Goal: Transaction & Acquisition: Purchase product/service

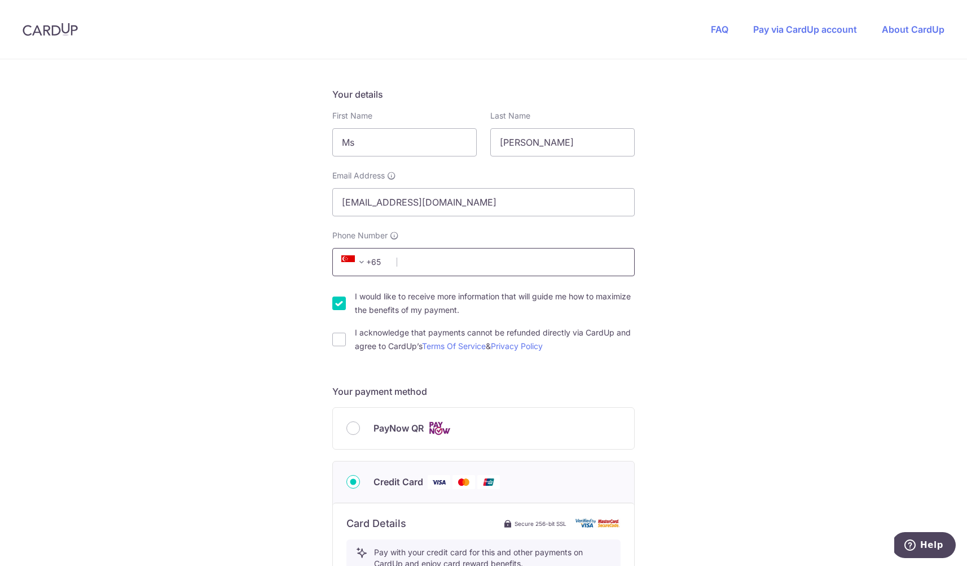
scroll to position [178, 0]
click at [512, 255] on input "Phone Number" at bounding box center [483, 260] width 303 height 28
type input "97309987"
type input "169905"
type input "[STREET_ADDRESS][PERSON_NAME]"
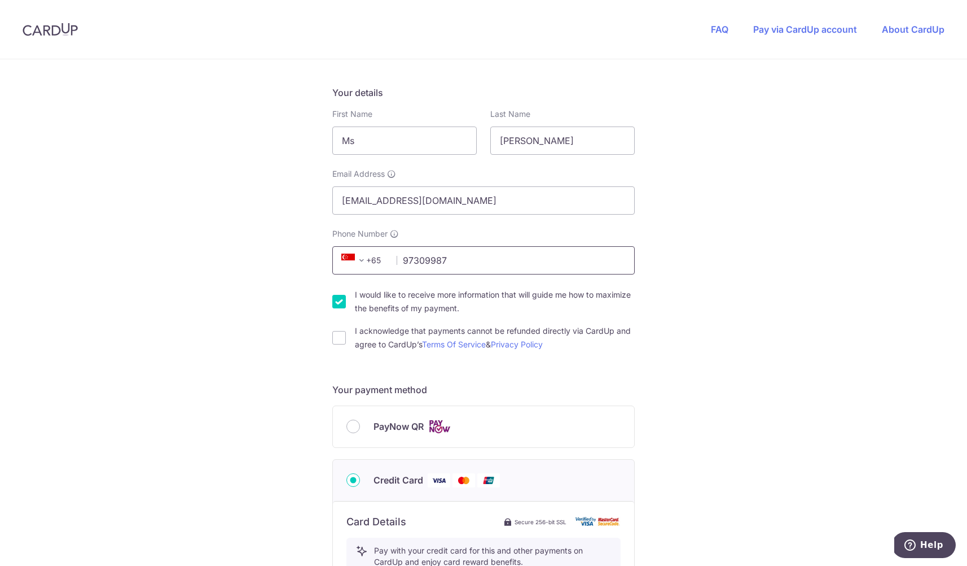
scroll to position [549, 0]
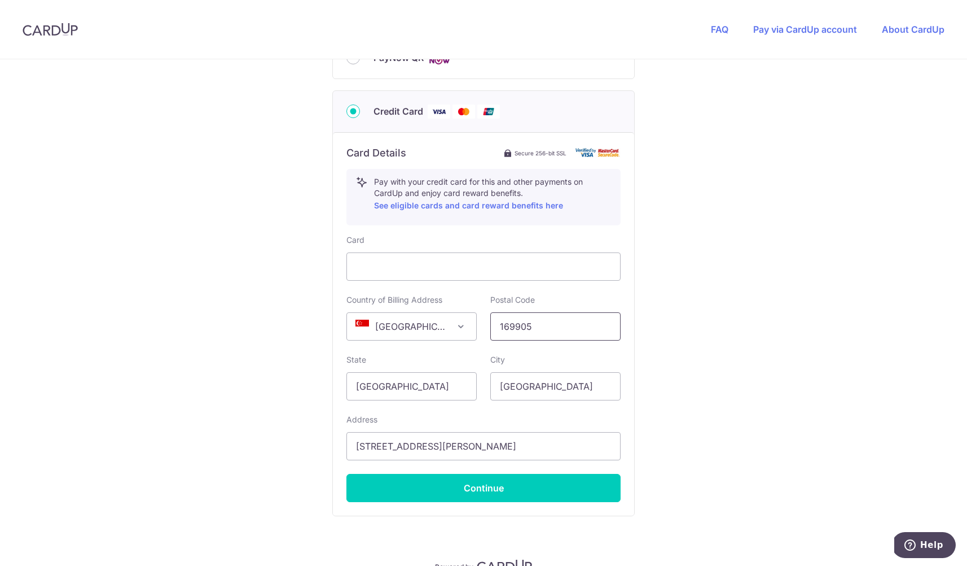
drag, startPoint x: 545, startPoint y: 319, endPoint x: 471, endPoint y: 308, distance: 74.8
click at [471, 308] on div "Country of Billing Address [GEOGRAPHIC_DATA] [GEOGRAPHIC_DATA] [GEOGRAPHIC_DATA…" at bounding box center [484, 317] width 288 height 46
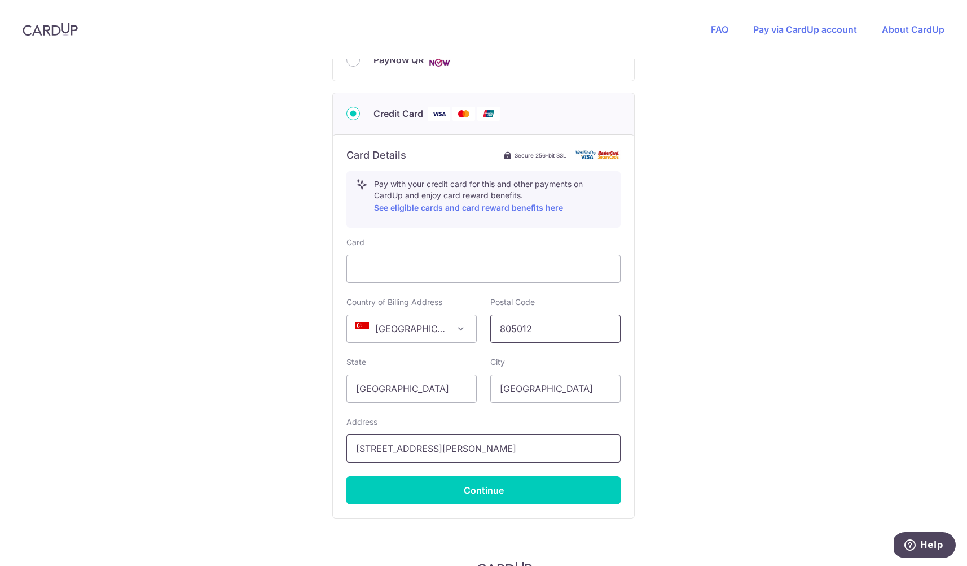
type input "805012"
click at [480, 437] on input "[STREET_ADDRESS][PERSON_NAME]" at bounding box center [484, 448] width 274 height 28
drag, startPoint x: 479, startPoint y: 437, endPoint x: 325, endPoint y: 440, distance: 154.1
click at [325, 440] on div "You are paying [PERSON_NAME] HAW SURVEYORS PTE. LTD. [PERSON_NAME] HAW SURVEYOR…" at bounding box center [483, 71] width 967 height 1113
type input "[STREET_ADDRESS]"
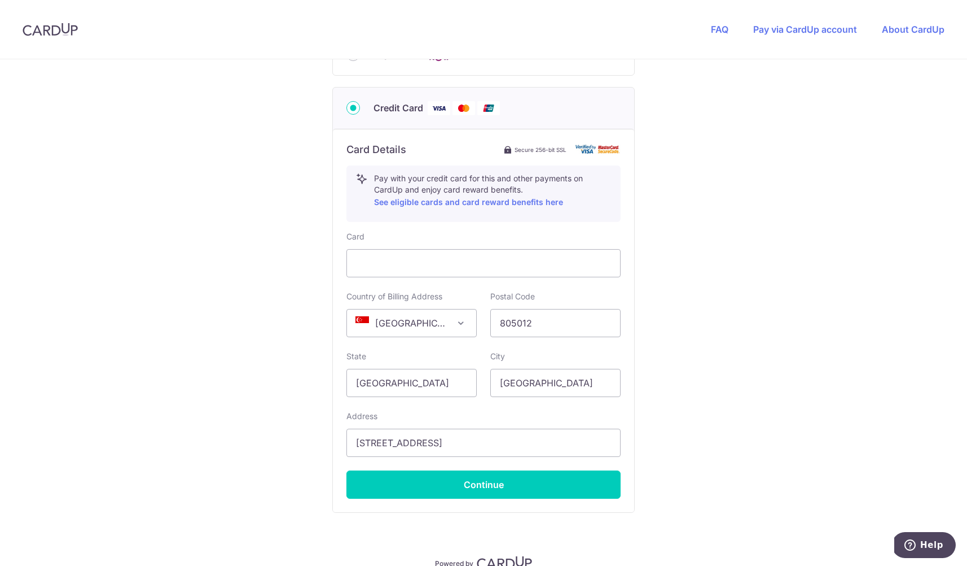
scroll to position [551, 0]
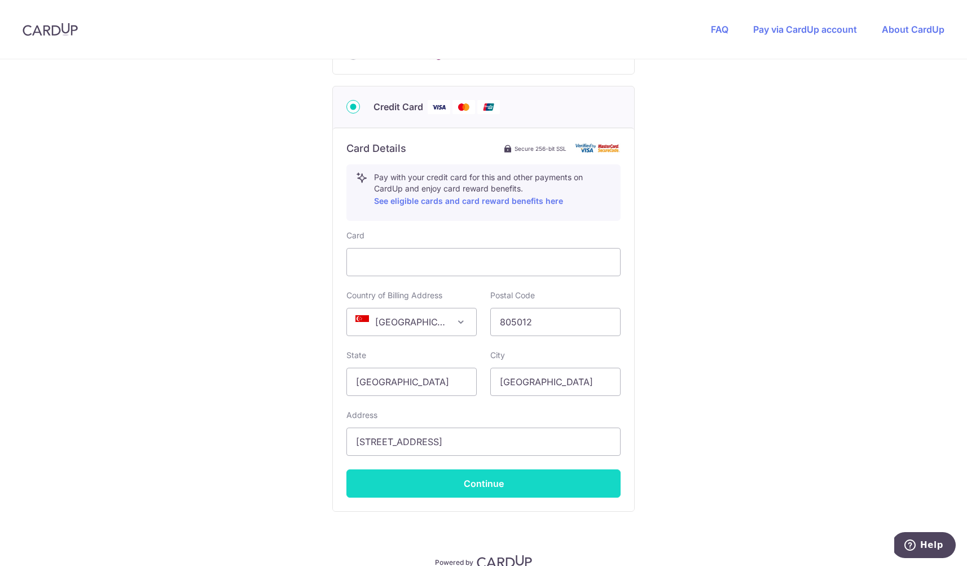
click at [491, 474] on button "Continue" at bounding box center [484, 483] width 274 height 28
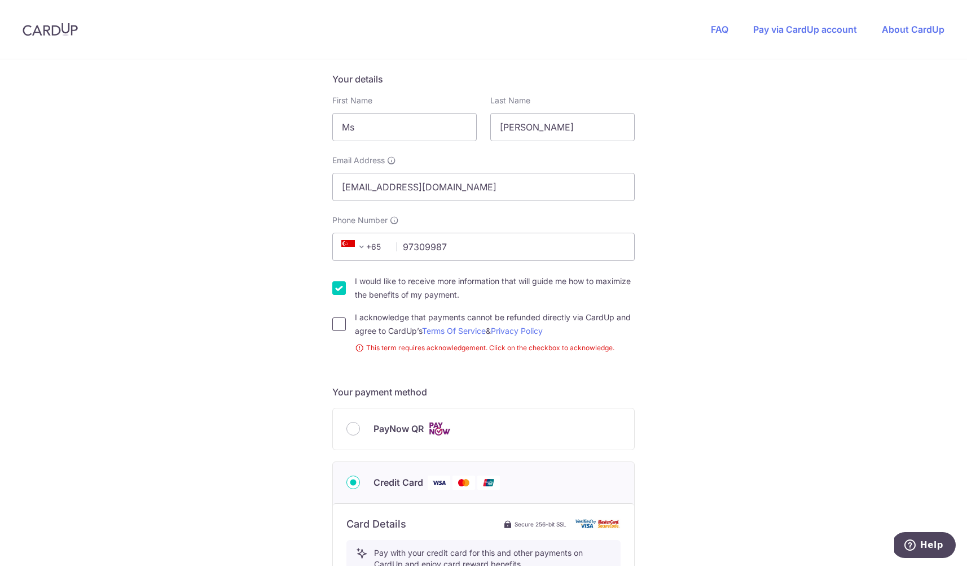
click at [339, 317] on input "I acknowledge that payments cannot be refunded directly via CardUp and agree to…" at bounding box center [339, 324] width 14 height 14
checkbox input "true"
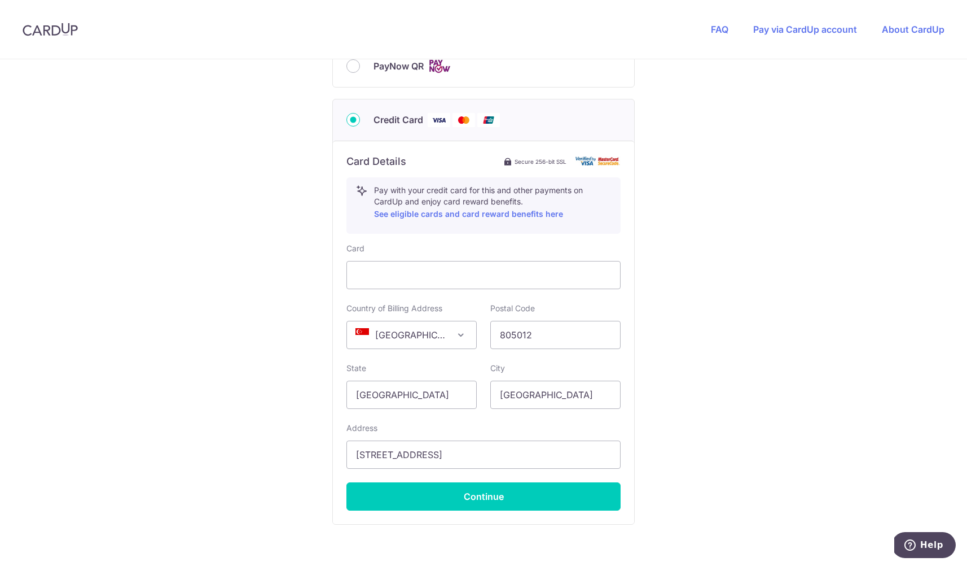
scroll to position [553, 0]
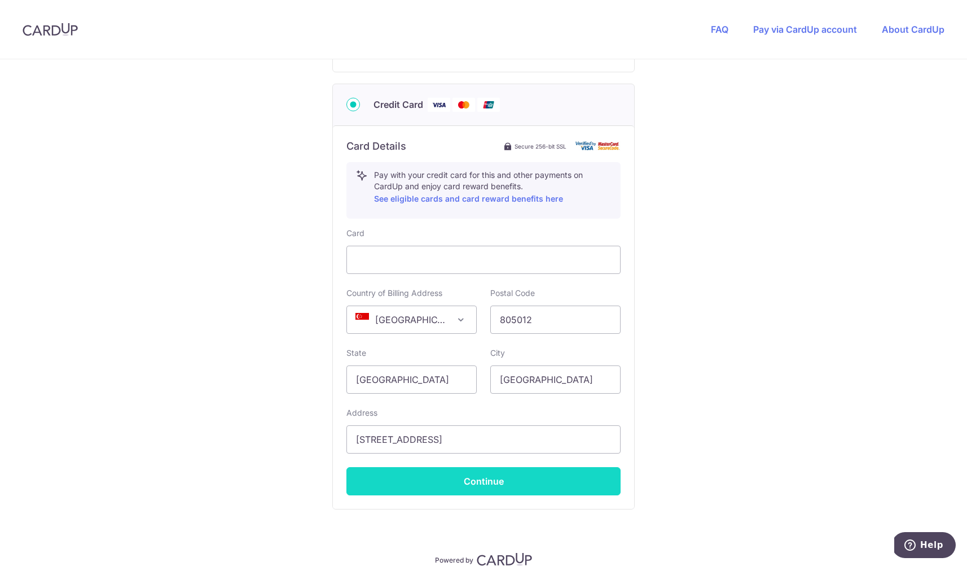
click at [499, 468] on button "Continue" at bounding box center [484, 481] width 274 height 28
type input "**** 5276"
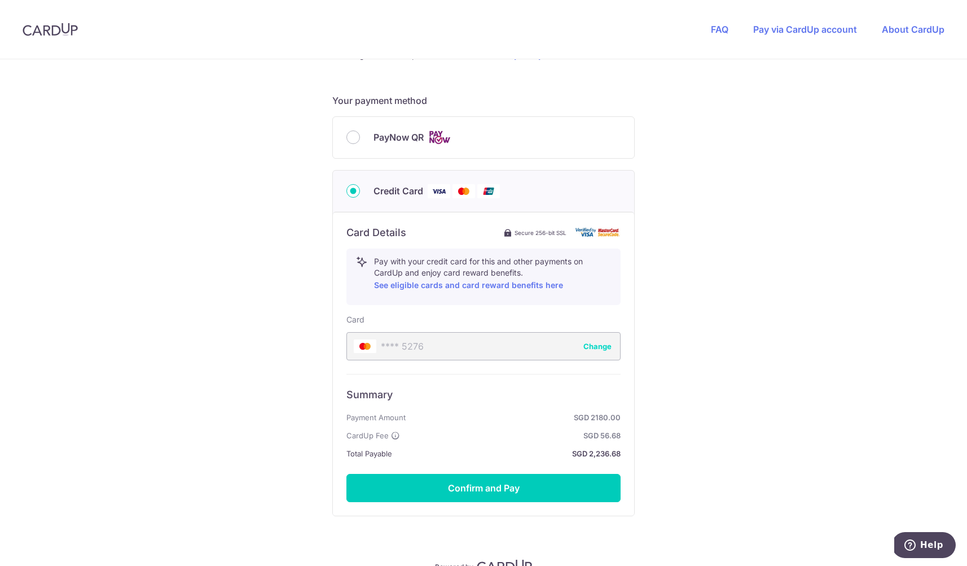
scroll to position [480, 0]
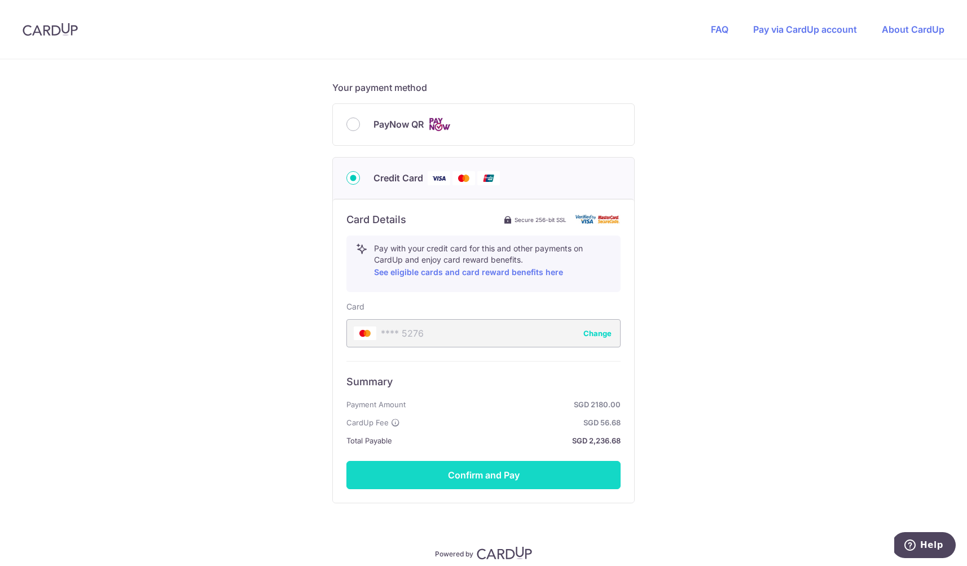
click at [493, 464] on button "Confirm and Pay" at bounding box center [484, 475] width 274 height 28
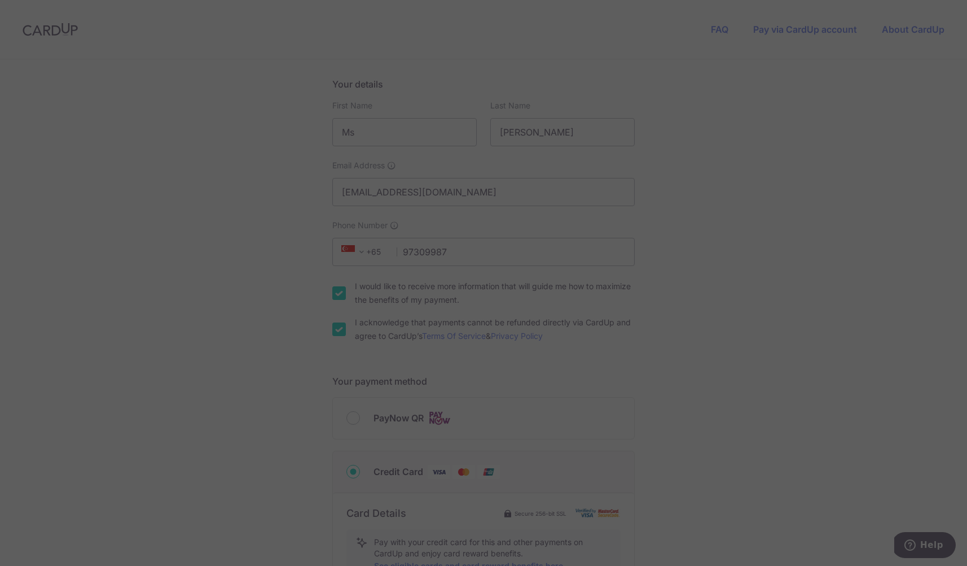
scroll to position [185, 0]
